Goal: Share content: Share content

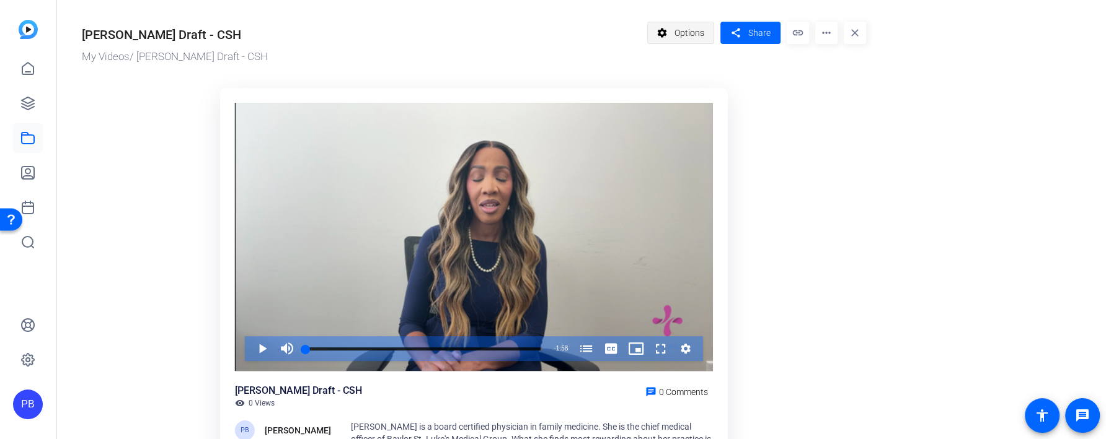
click at [698, 36] on span "Options" at bounding box center [689, 33] width 30 height 24
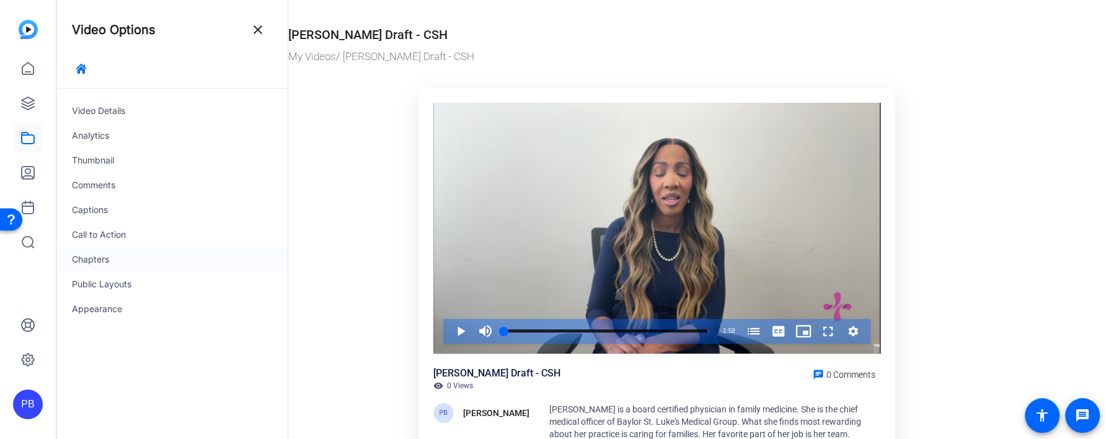
click at [131, 257] on div "Chapters" at bounding box center [172, 259] width 231 height 25
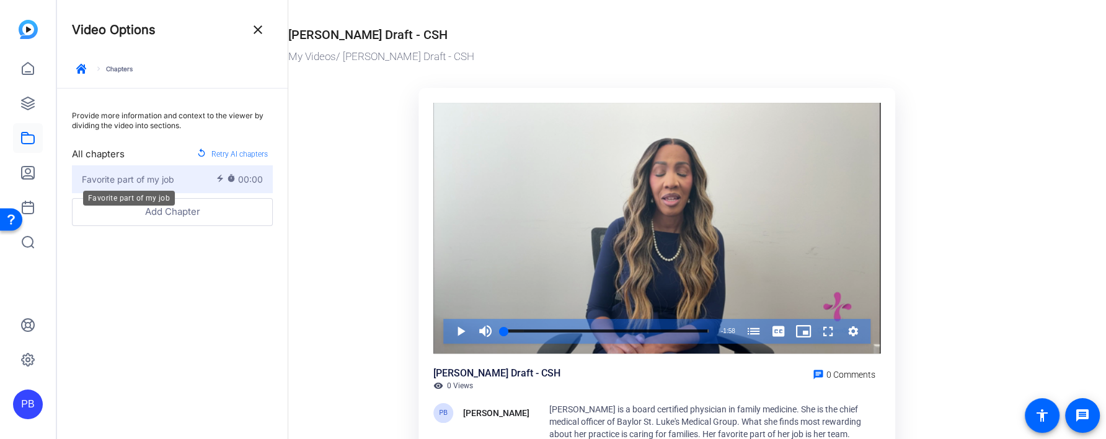
click at [170, 183] on span "Favorite part of my job" at bounding box center [128, 179] width 92 height 13
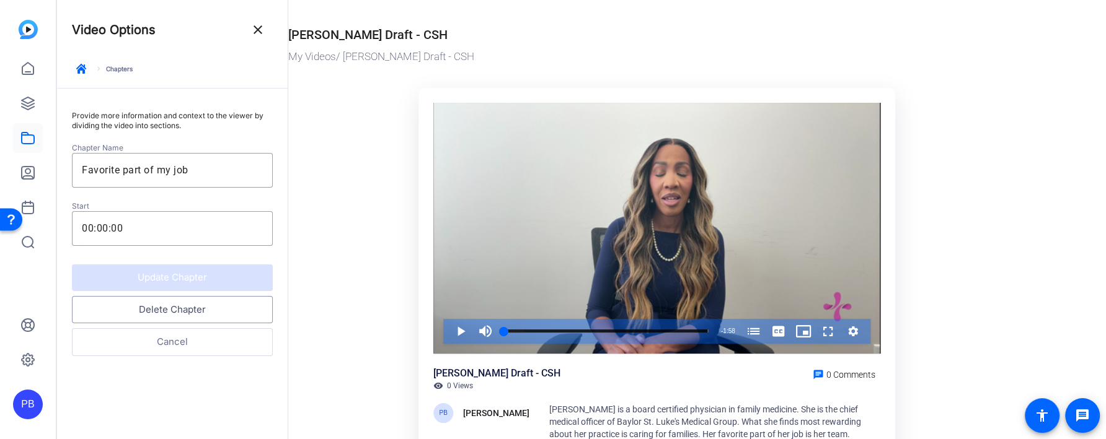
click at [197, 307] on button "Delete Chapter" at bounding box center [172, 310] width 201 height 28
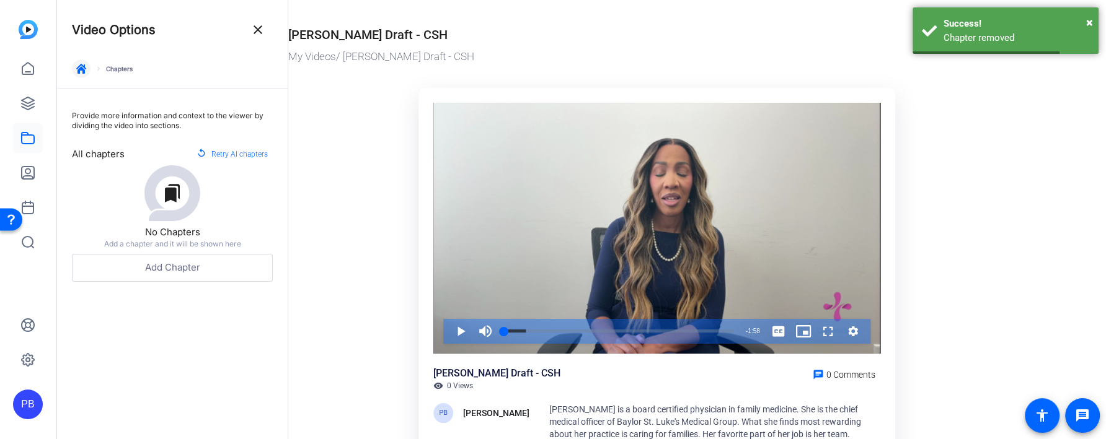
click at [81, 75] on span "button" at bounding box center [81, 69] width 30 height 30
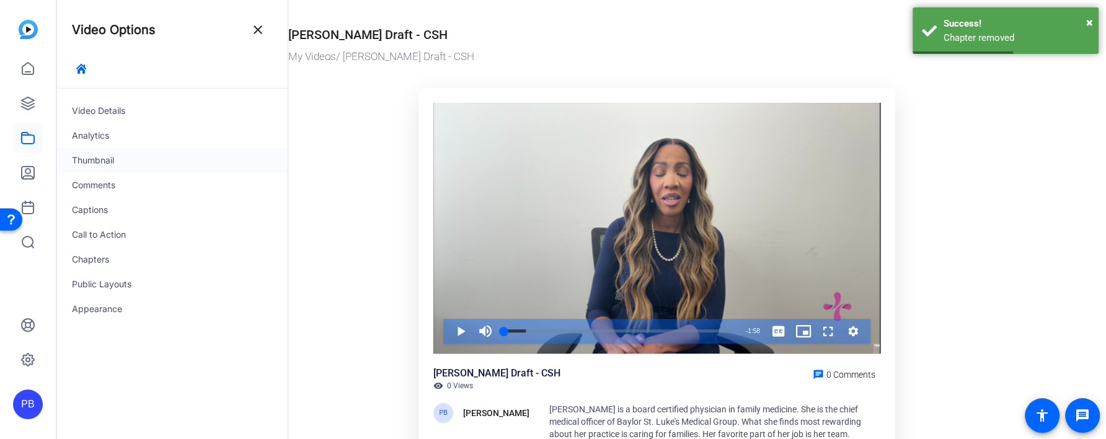
click at [123, 164] on div "Thumbnail" at bounding box center [172, 160] width 231 height 25
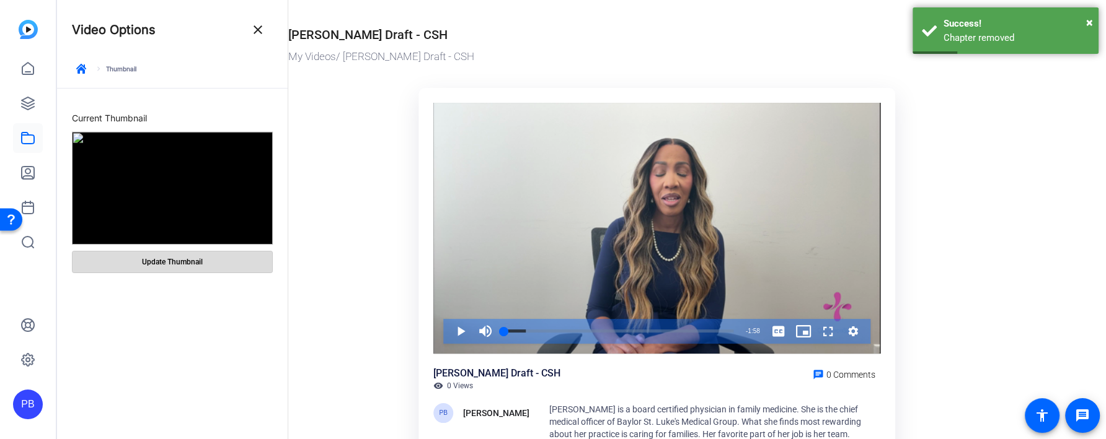
click at [213, 263] on span at bounding box center [173, 262] width 200 height 30
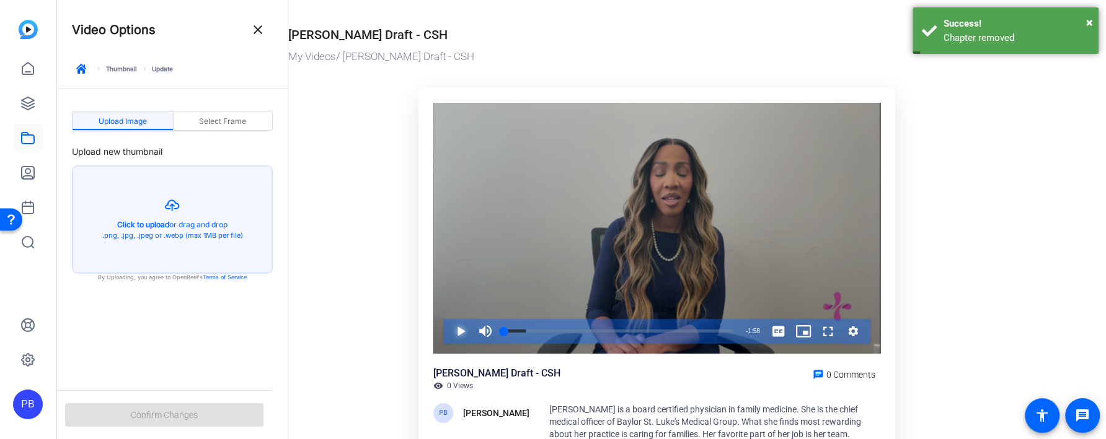
click at [448, 337] on span "Video Player" at bounding box center [448, 331] width 0 height 25
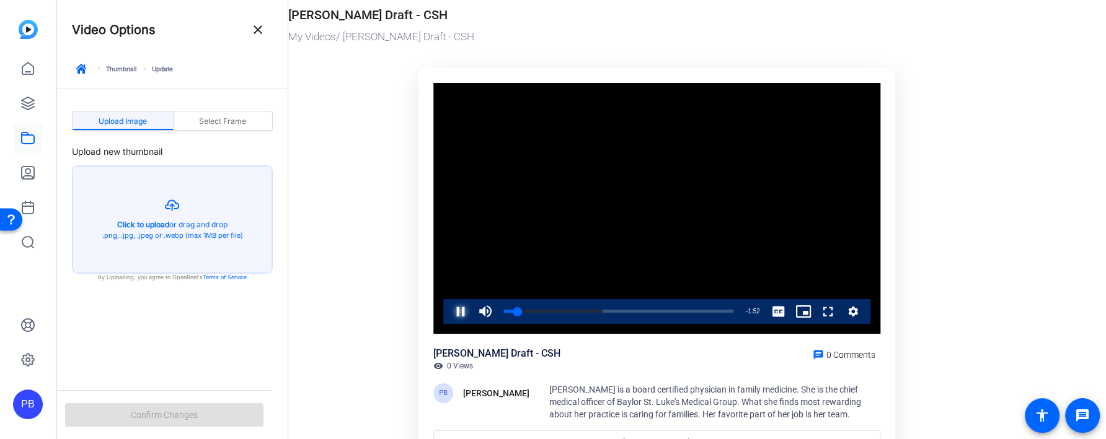
scroll to position [20, 0]
click at [448, 312] on span "Video Player" at bounding box center [448, 311] width 0 height 25
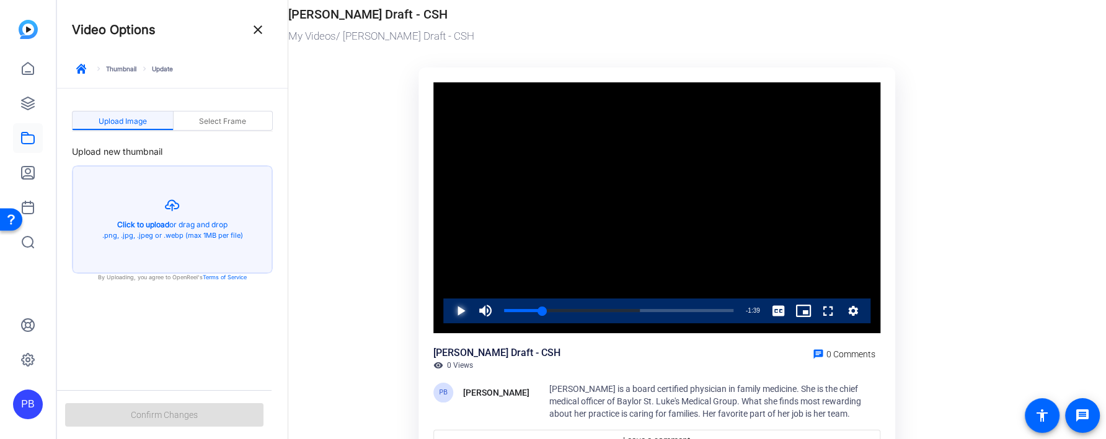
click at [448, 312] on span "Video Player" at bounding box center [448, 311] width 0 height 25
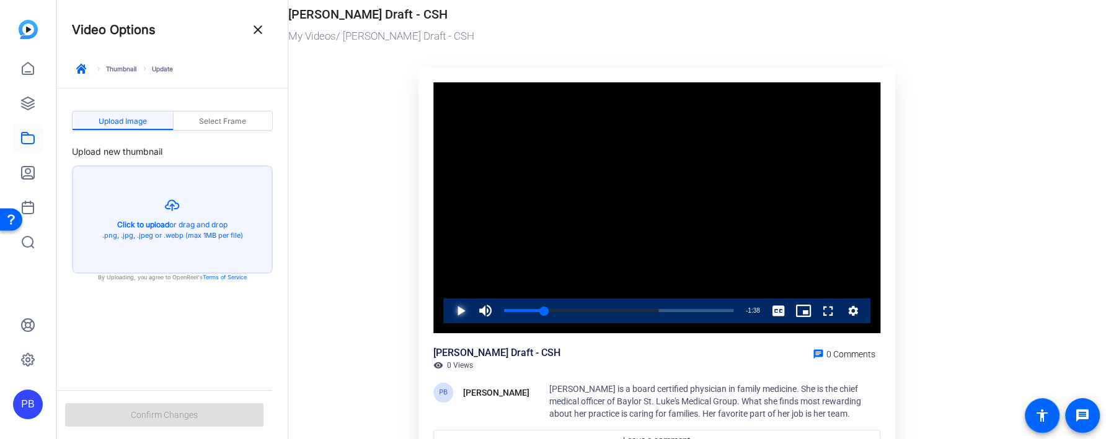
click at [448, 312] on span "Video Player" at bounding box center [448, 311] width 0 height 25
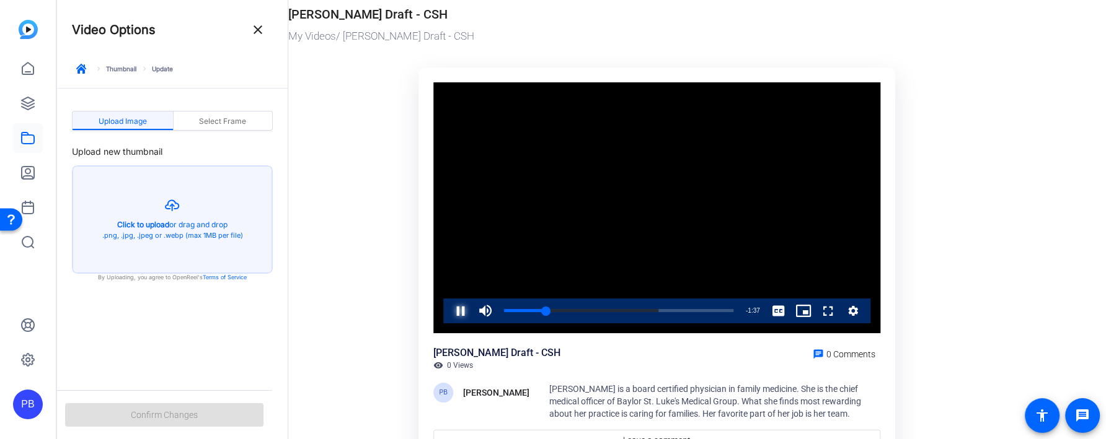
click at [448, 312] on span "Video Player" at bounding box center [448, 311] width 0 height 25
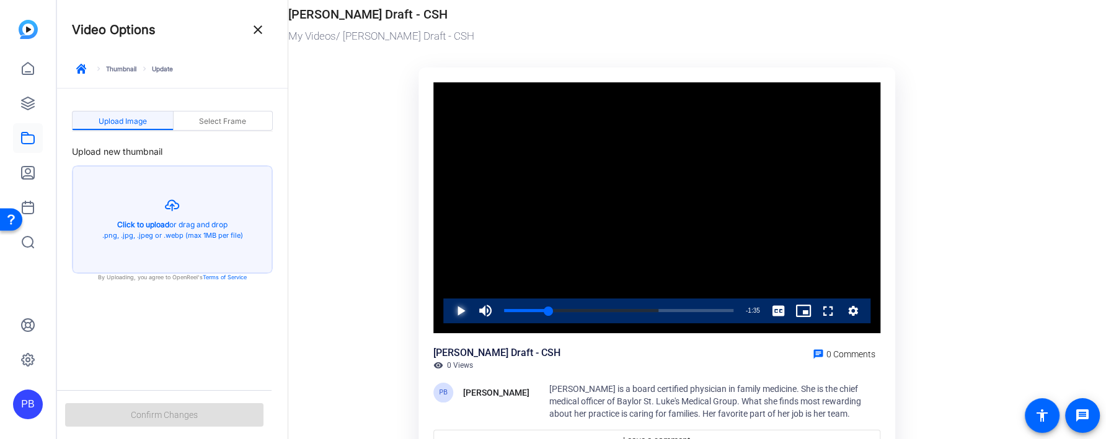
click at [448, 312] on span "Video Player" at bounding box center [448, 311] width 0 height 25
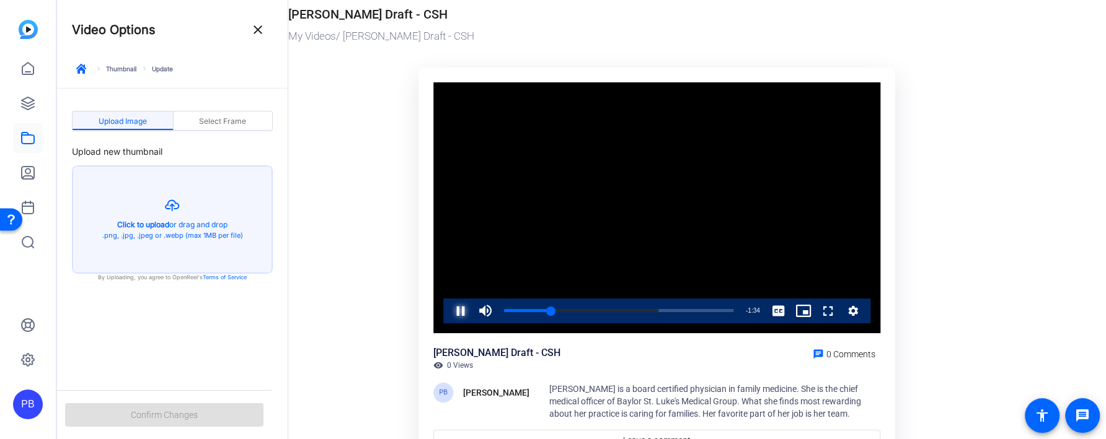
click at [448, 312] on span "Video Player" at bounding box center [448, 311] width 0 height 25
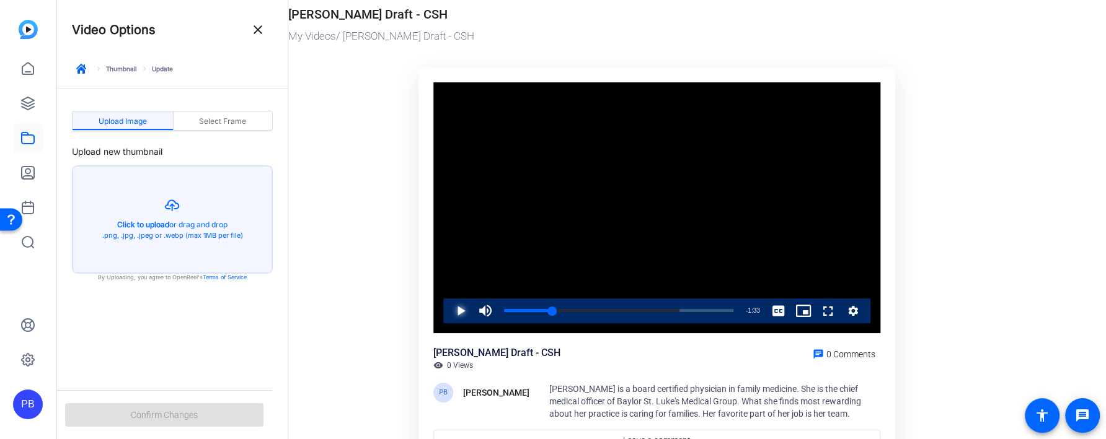
click at [448, 312] on span "Video Player" at bounding box center [448, 311] width 0 height 25
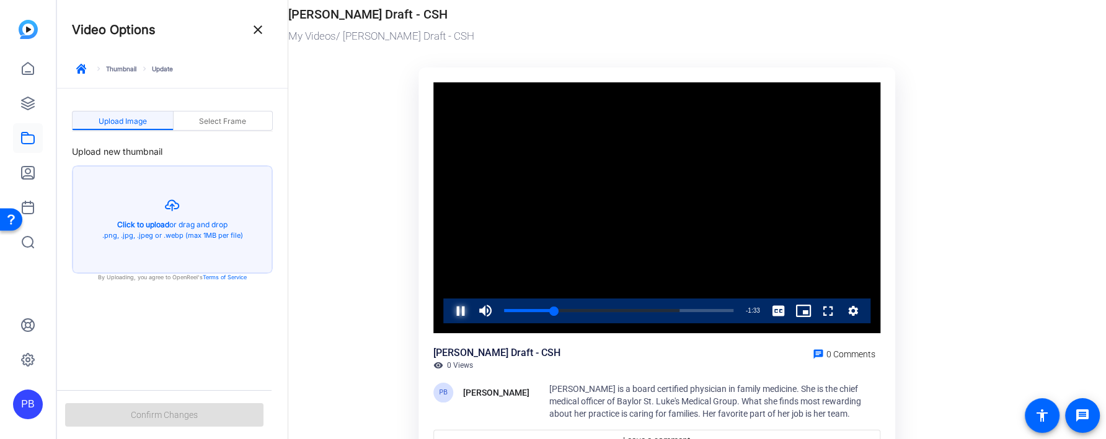
click at [448, 312] on span "Video Player" at bounding box center [448, 311] width 0 height 25
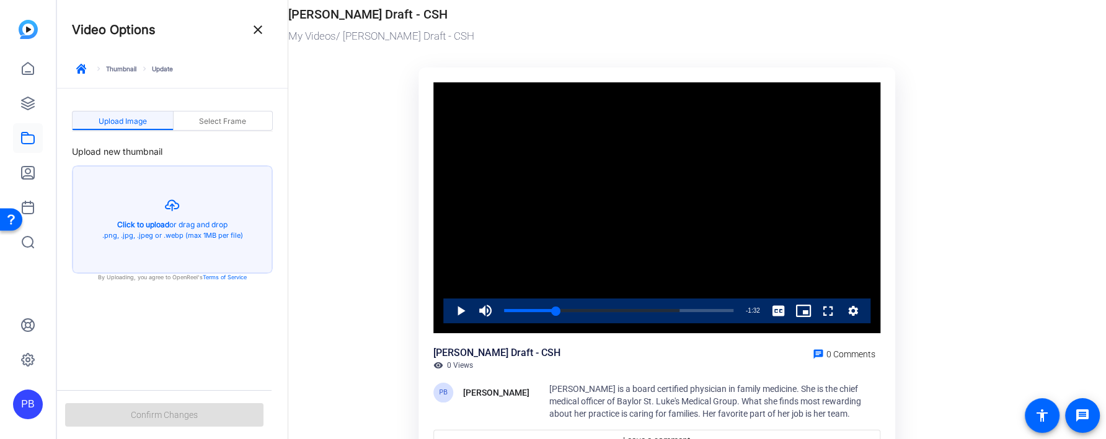
click at [239, 107] on div "Upload Image Select Frame Upload new thumbnail Created with sketchtool. Click t…" at bounding box center [172, 188] width 231 height 198
click at [239, 115] on span "Select Frame" at bounding box center [222, 122] width 47 height 20
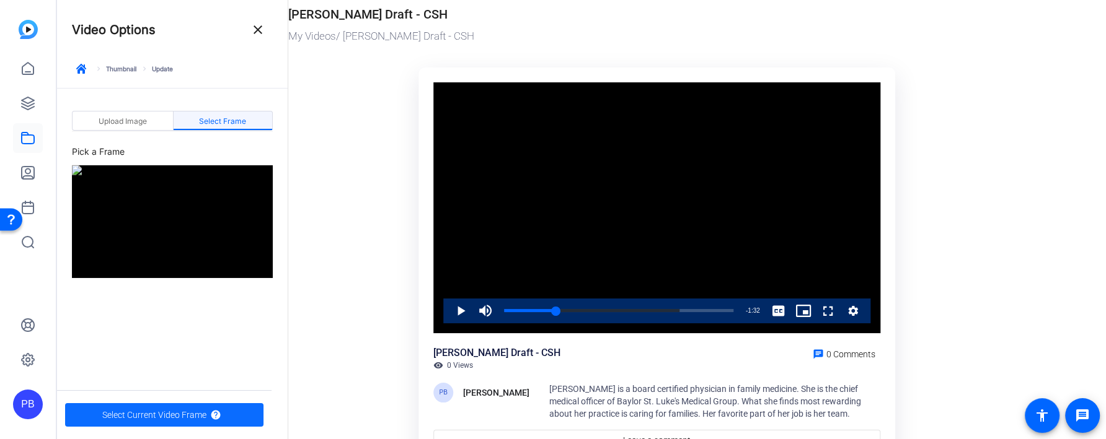
click at [194, 407] on span "Select Current Video Frame" at bounding box center [154, 415] width 104 height 24
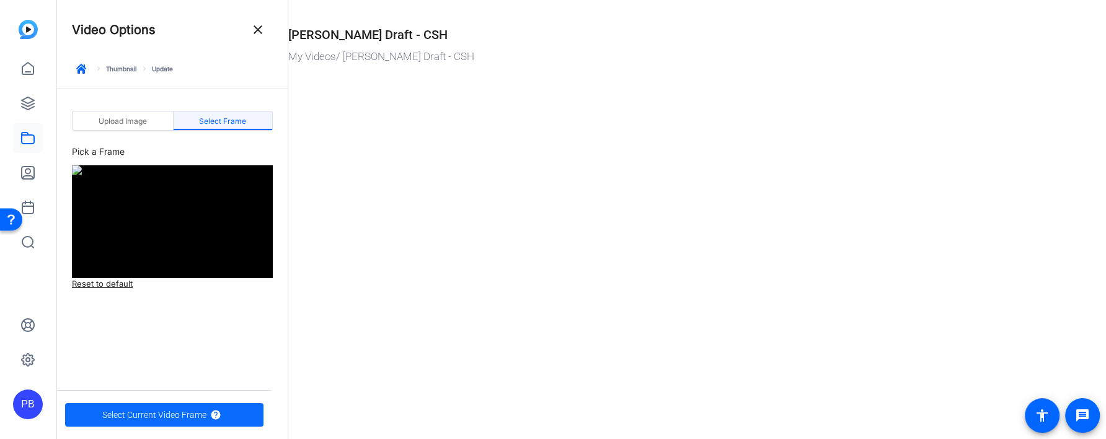
scroll to position [0, 0]
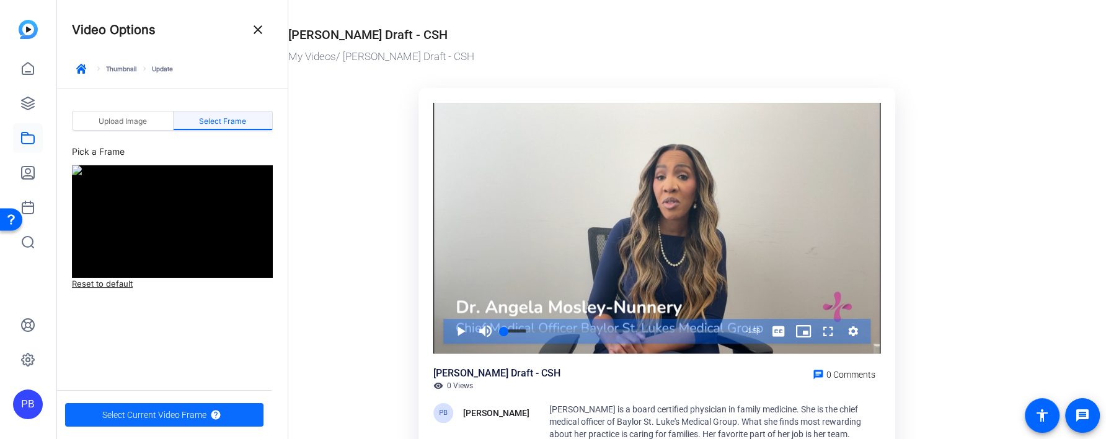
click at [184, 415] on span "Select Current Video Frame" at bounding box center [154, 415] width 104 height 24
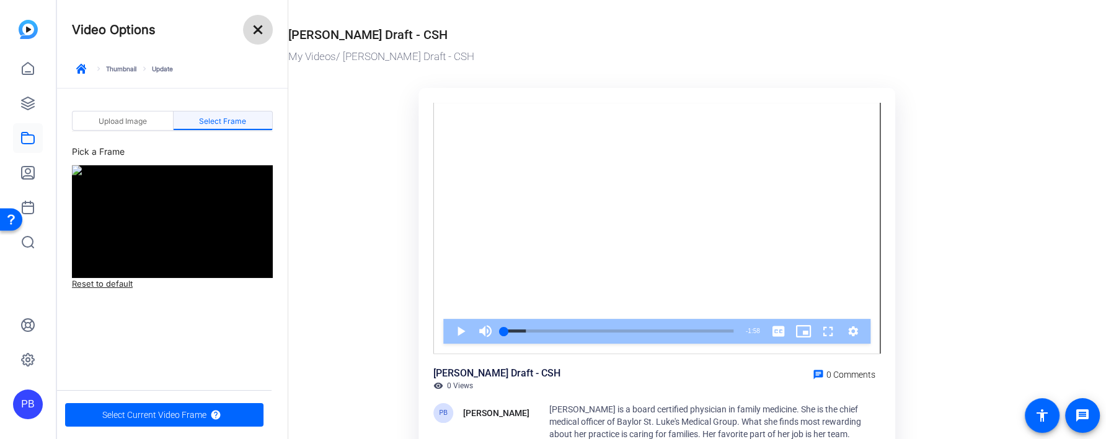
click at [262, 33] on mat-icon "close" at bounding box center [257, 29] width 15 height 15
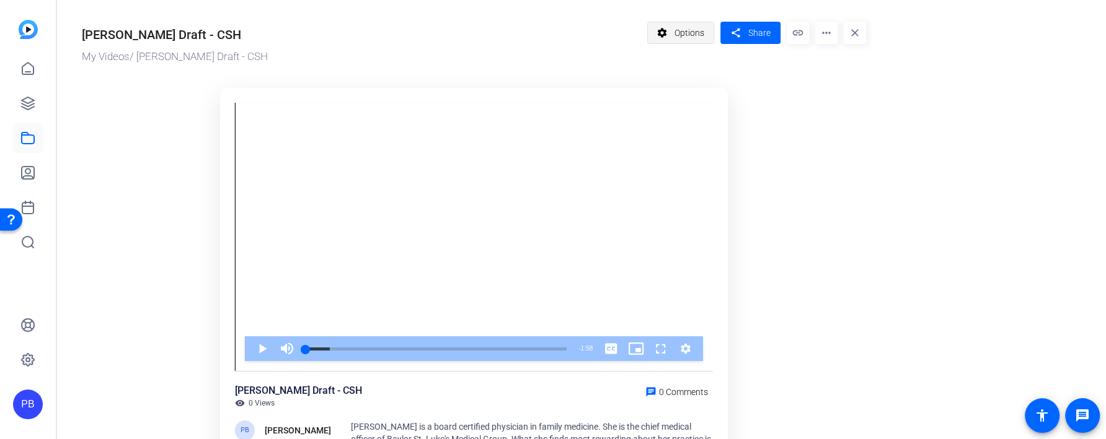
click at [710, 40] on span at bounding box center [681, 33] width 66 height 30
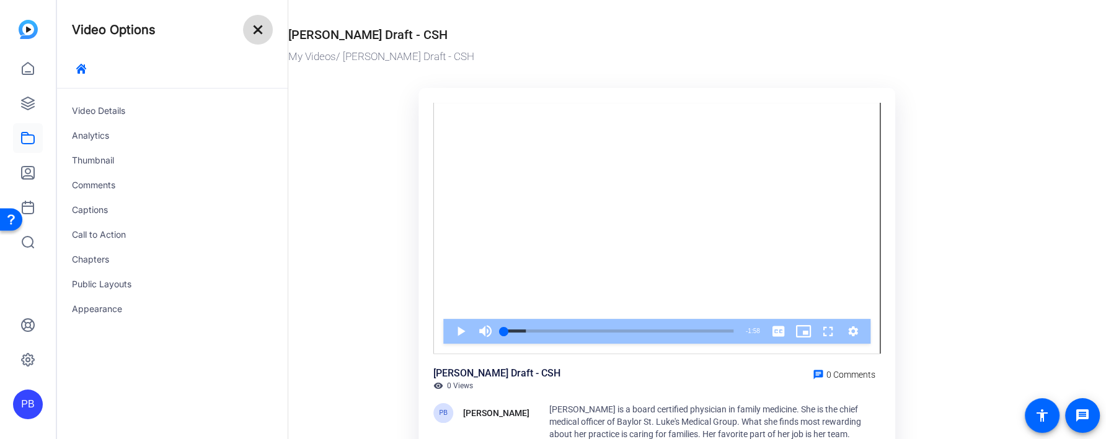
click at [260, 29] on mat-icon "close" at bounding box center [257, 29] width 15 height 15
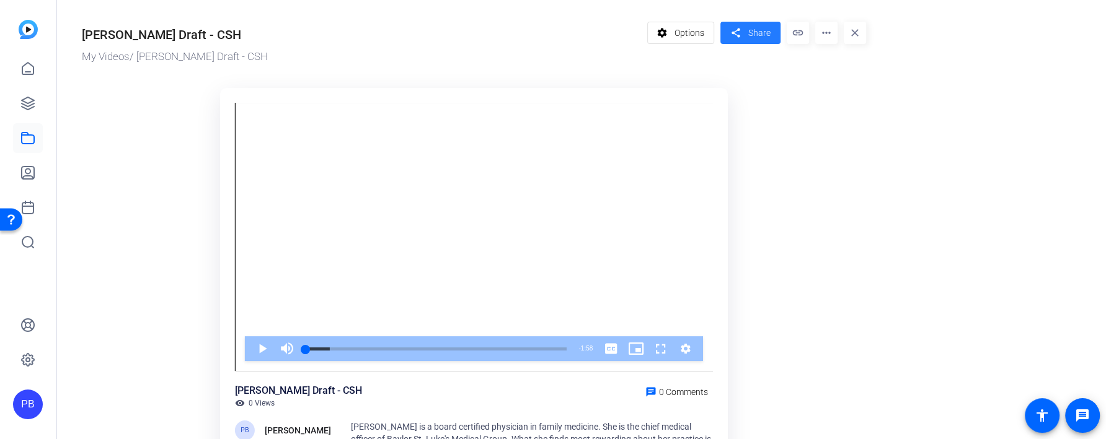
click at [770, 42] on span at bounding box center [750, 33] width 60 height 30
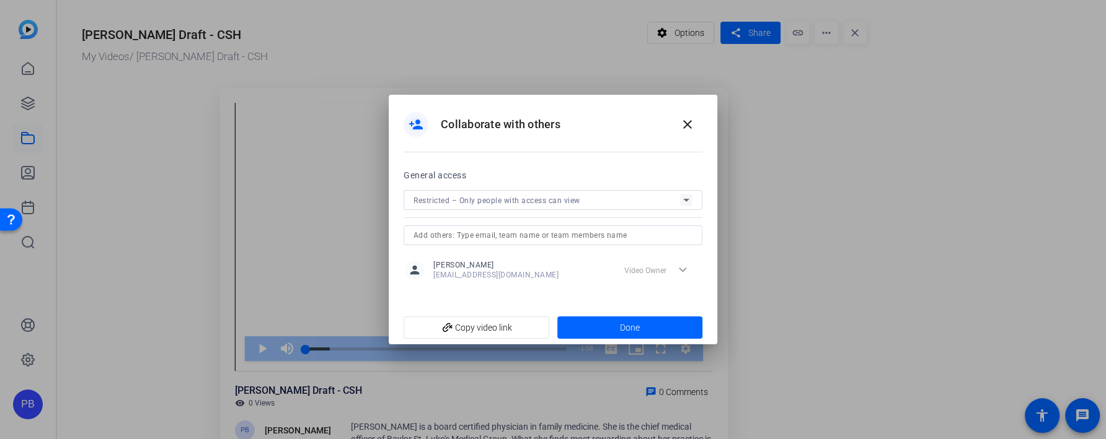
click at [583, 198] on div "Restricted – Only people with access can view" at bounding box center [546, 200] width 266 height 15
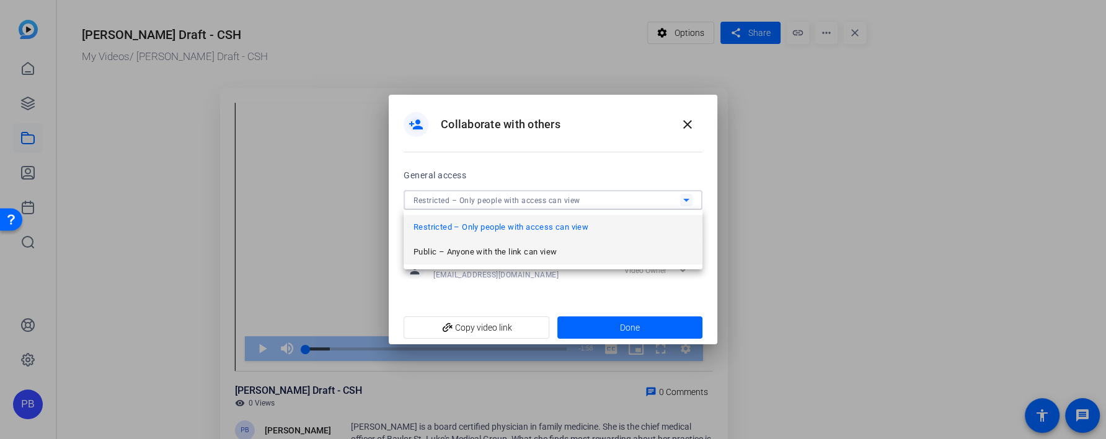
click at [547, 249] on span "Public – Anyone with the link can view" at bounding box center [484, 252] width 143 height 15
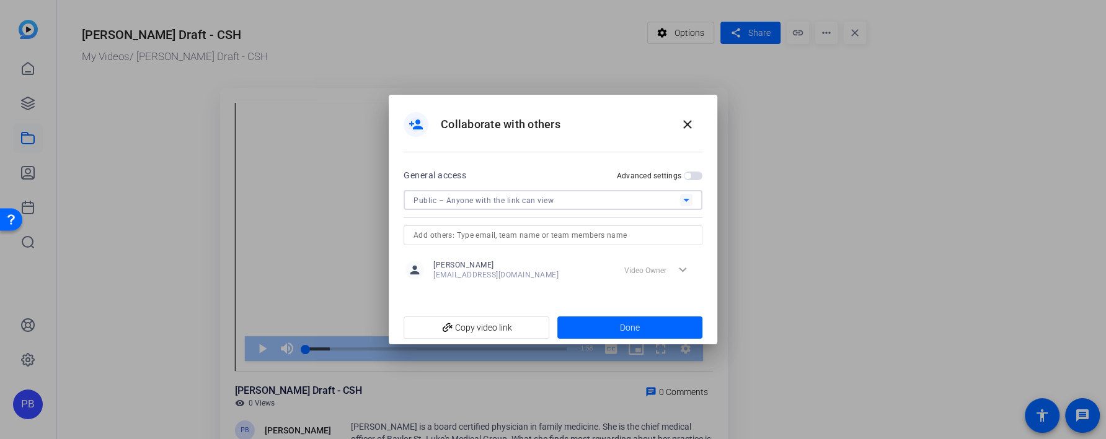
click at [685, 240] on input "text" at bounding box center [552, 235] width 279 height 15
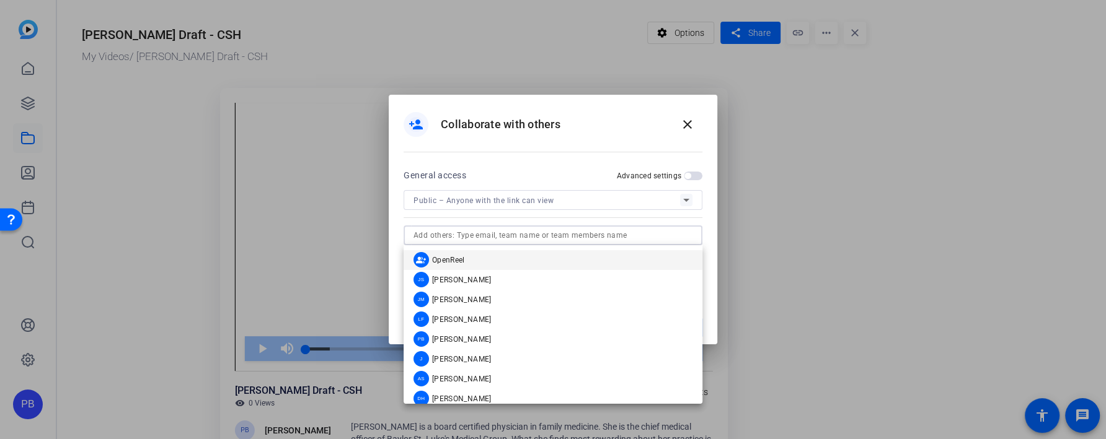
click at [635, 217] on div at bounding box center [552, 217] width 299 height 14
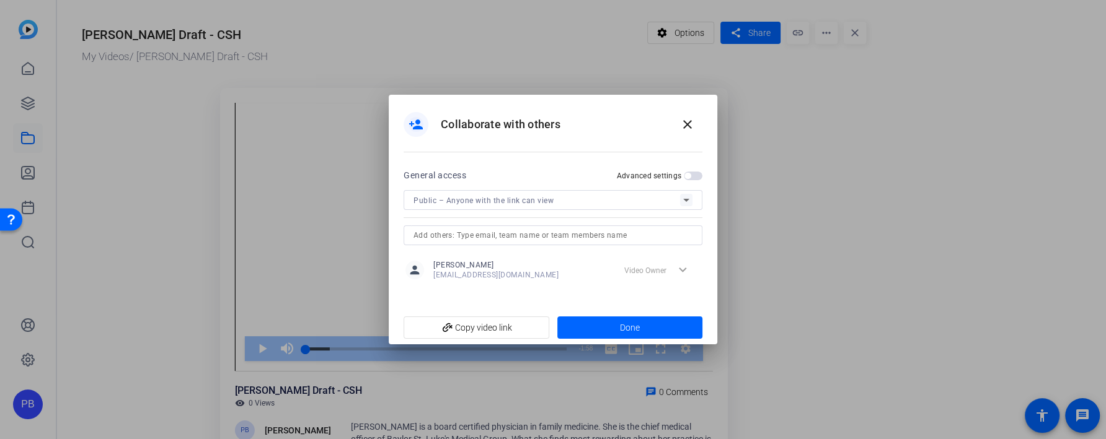
click at [685, 177] on span "button" at bounding box center [687, 176] width 6 height 6
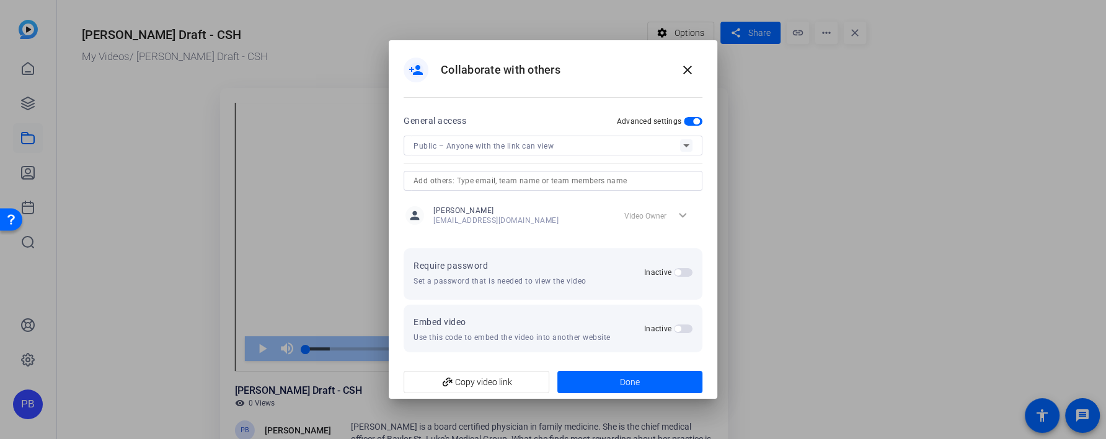
click at [679, 268] on span "button" at bounding box center [683, 272] width 19 height 9
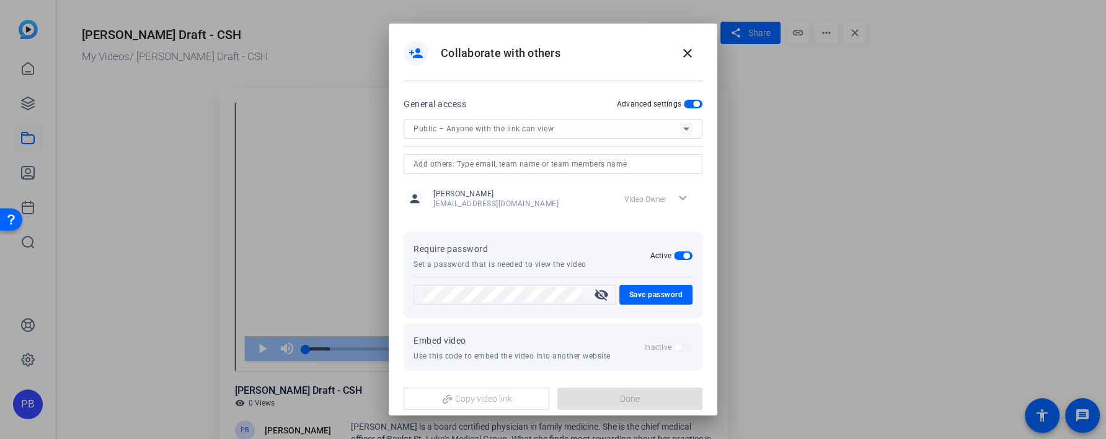
click at [604, 299] on mat-icon "visibility_off" at bounding box center [601, 295] width 30 height 15
click at [632, 297] on span "Save password" at bounding box center [656, 295] width 54 height 15
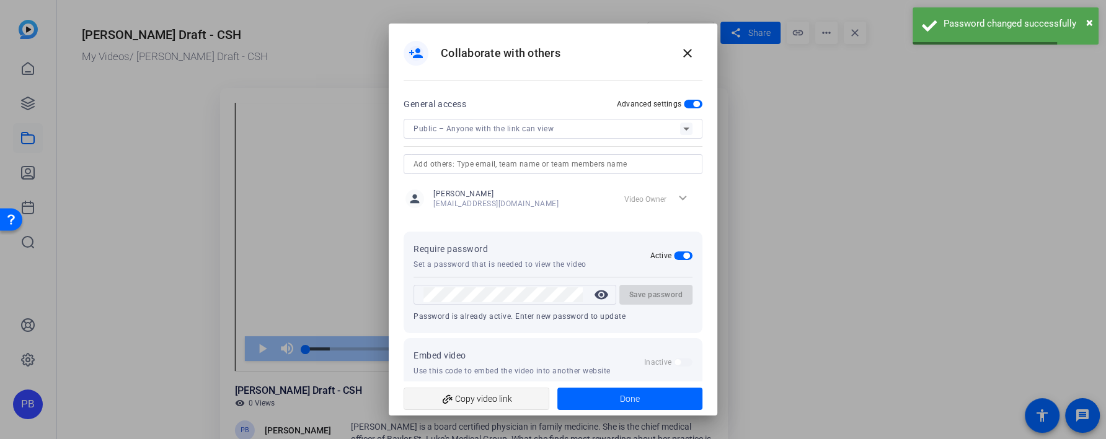
click at [526, 405] on span "add_link Copy video link" at bounding box center [476, 399] width 126 height 24
click at [580, 404] on span at bounding box center [630, 399] width 146 height 30
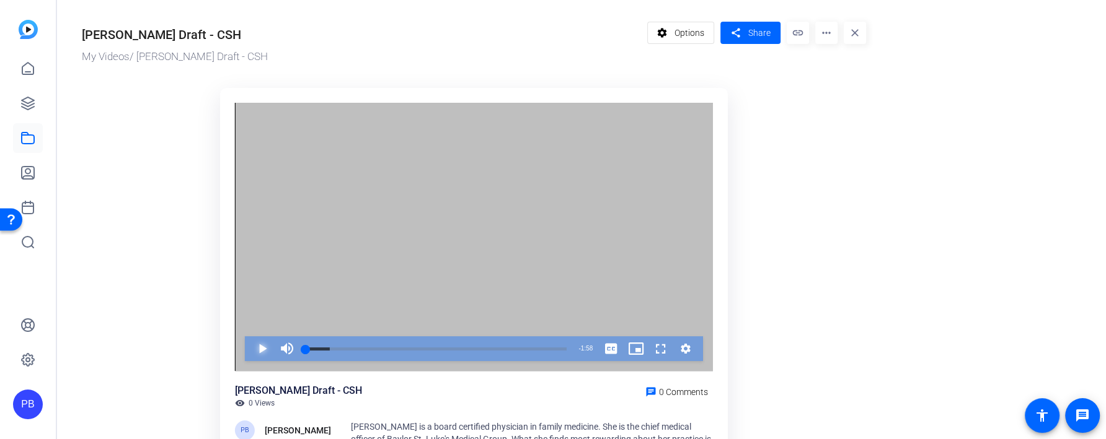
click at [250, 351] on span "Video Player" at bounding box center [250, 349] width 0 height 25
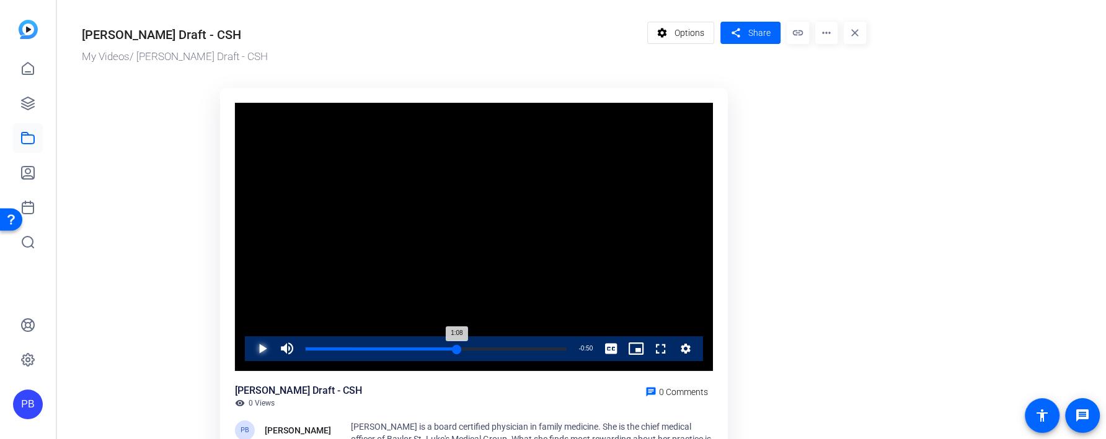
click at [456, 348] on div "Loaded : 100.00% 1:08 1:08" at bounding box center [436, 349] width 261 height 3
click at [500, 351] on div "Loaded : 100.00% 1:28 1:28" at bounding box center [435, 349] width 273 height 25
click at [527, 350] on div "Loaded : 100.00% 1:41 1:29" at bounding box center [436, 349] width 261 height 3
